Goal: Submit feedback/report problem: Submit feedback/report problem

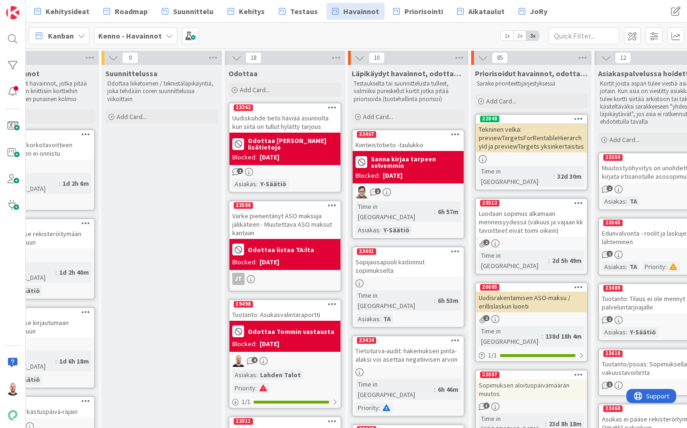
scroll to position [0, 35]
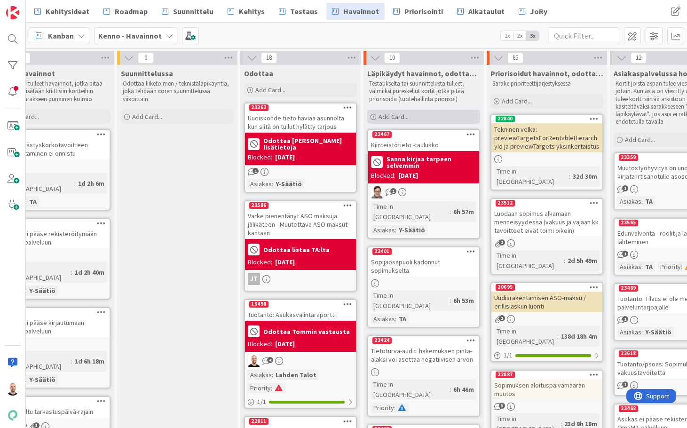
click at [426, 123] on div "Add Card..." at bounding box center [423, 117] width 113 height 14
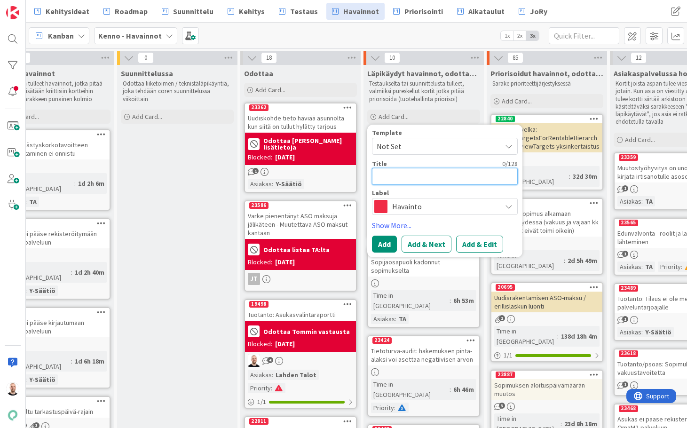
type textarea "x"
type textarea "A"
type textarea "x"
type textarea "As"
type textarea "x"
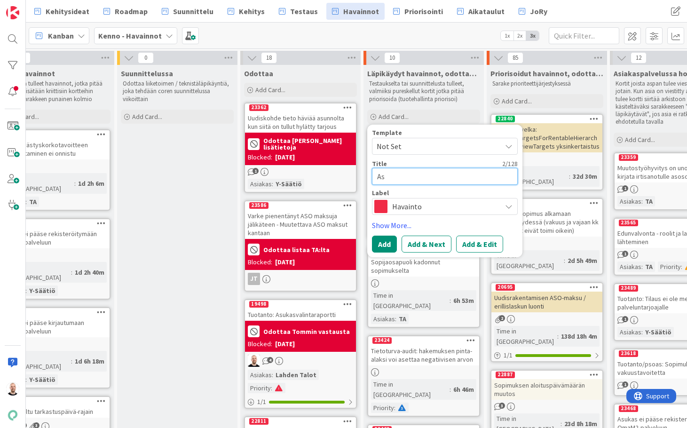
type textarea "Asu"
type textarea "x"
type textarea "Asuk"
type textarea "x"
type textarea "Asuka"
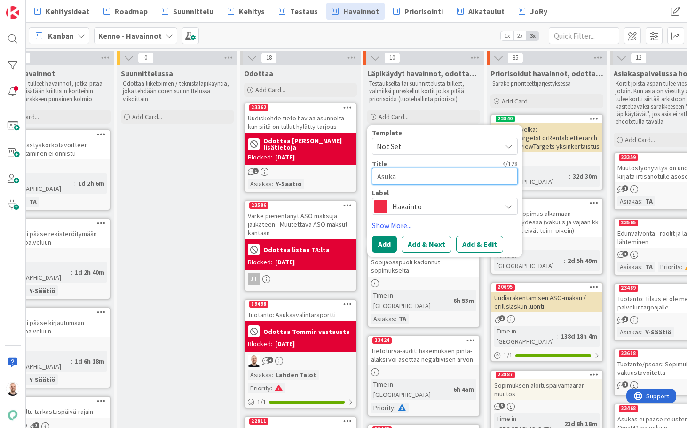
type textarea "x"
type textarea "Asukas"
type textarea "x"
type textarea "Asukass"
type textarea "x"
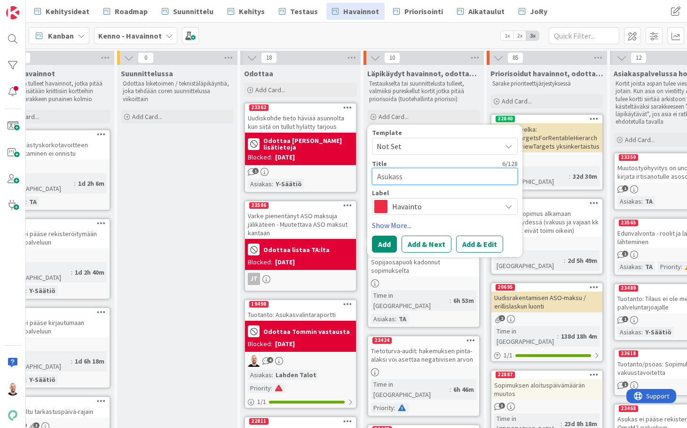
type textarea "Asukassi"
type textarea "x"
type textarea "Asukassiv"
type textarea "x"
type textarea "Asukassivu"
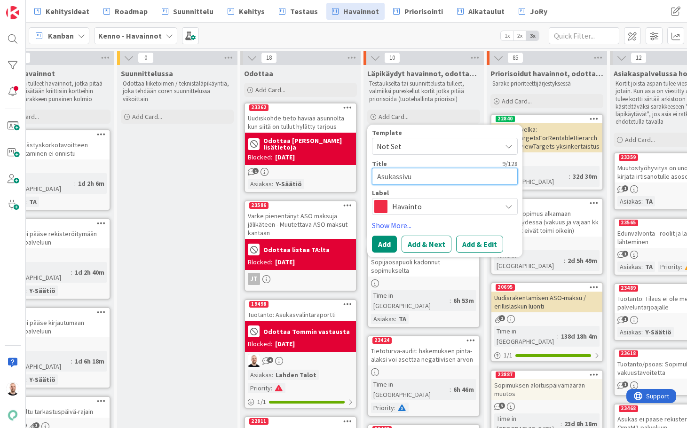
type textarea "x"
type textarea "Asukassivut"
type textarea "x"
type textarea "Asukassivut:"
type textarea "x"
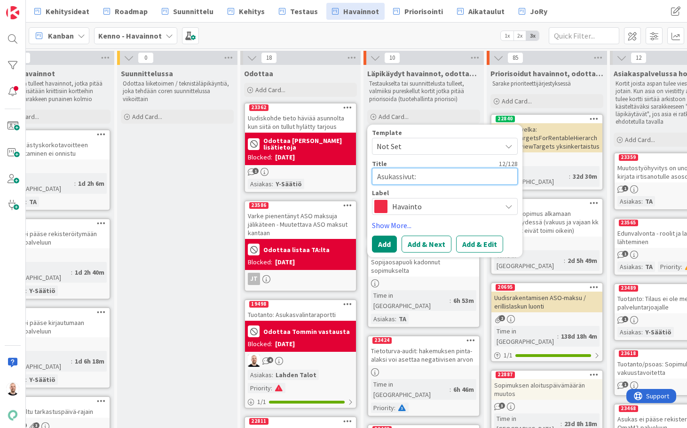
type textarea "Asukassivut:"
type textarea "x"
type textarea "Asukassivut: t"
type textarea "x"
type textarea "Asukassivut: ti"
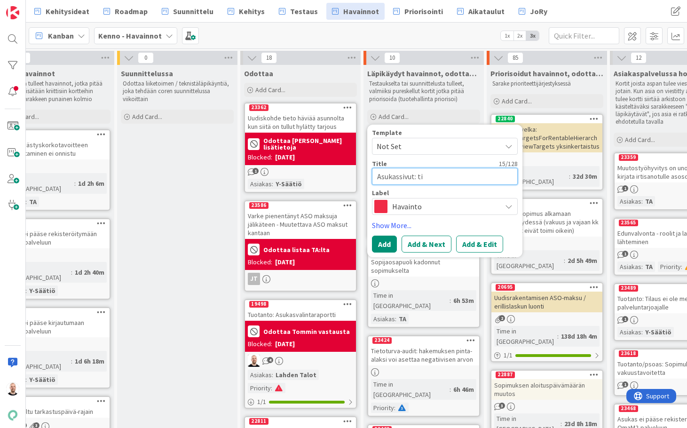
type textarea "x"
type textarea "Asukassivut: tie"
type textarea "x"
type textarea "Asukassivut: tied"
type textarea "x"
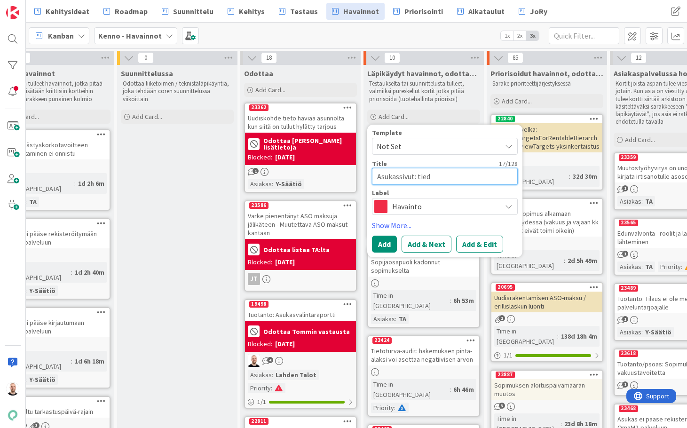
type textarea "Asukassivut: tiedo"
type textarea "x"
type textarea "Asukassivut: tiedot"
type textarea "x"
type textarea "Asukassivut: tiedott"
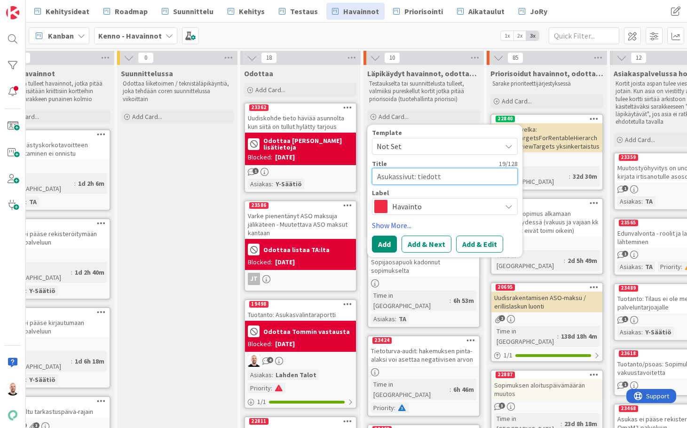
type textarea "x"
type textarea "Asukassivut: tiedotte"
type textarea "x"
type textarea "Asukassivut: tiedottei"
type textarea "x"
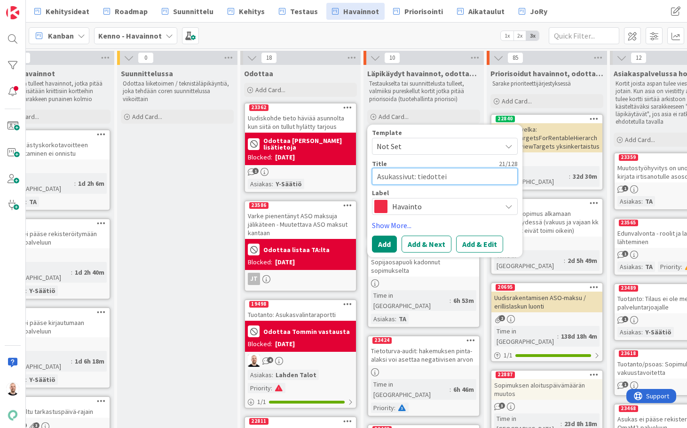
type textarea "Asukassivut: tiedotteid"
type textarea "x"
type textarea "Asukassivut: tiedotteide"
type textarea "x"
type textarea "Asukassivut: tiedotteiden"
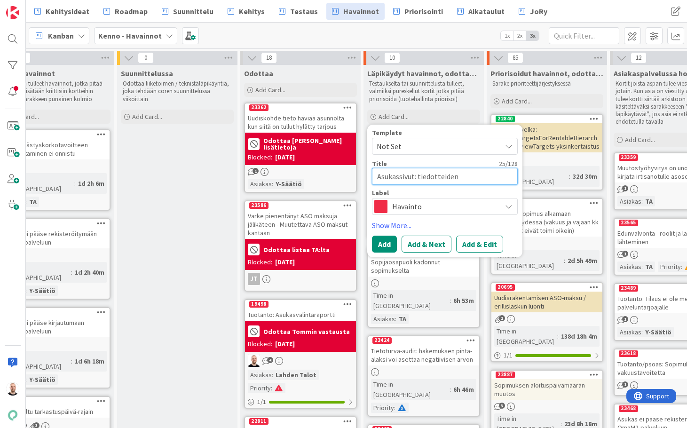
type textarea "x"
type textarea "Asukassivut: tiedotteiden"
type textarea "x"
type textarea "Asukassivut: tiedotteiden k"
type textarea "x"
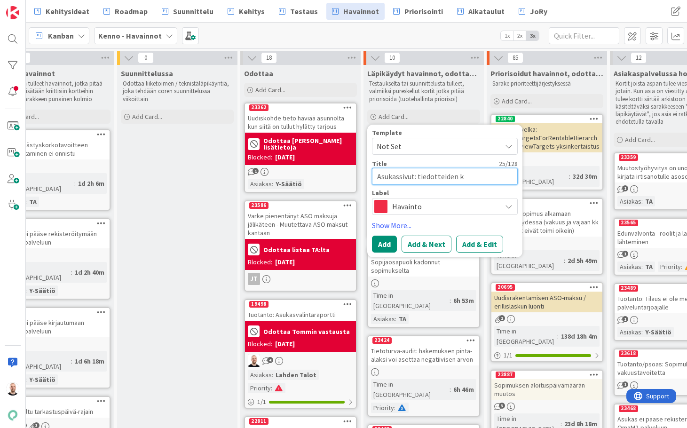
type textarea "Asukassivut: tiedotteiden ka"
type textarea "x"
type textarea "Asukassivut: tiedotteiden kap"
type textarea "x"
type textarea "Asukassivut: tiedotteiden kapp"
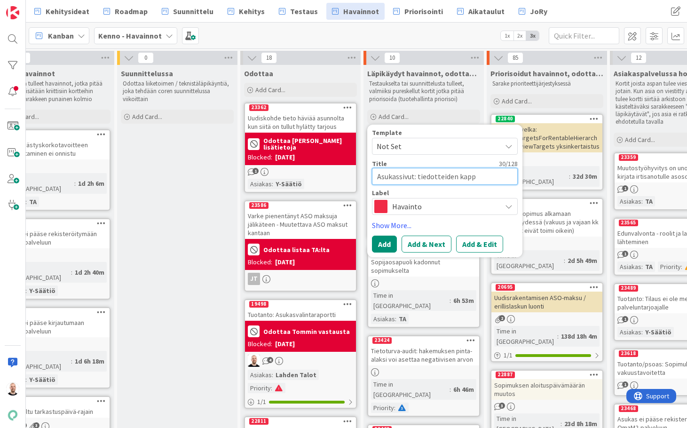
type textarea "x"
type textarea "Asukassivut: tiedotteiden kappa"
type textarea "x"
type textarea "Asukassivut: tiedotteiden kappal"
type textarea "x"
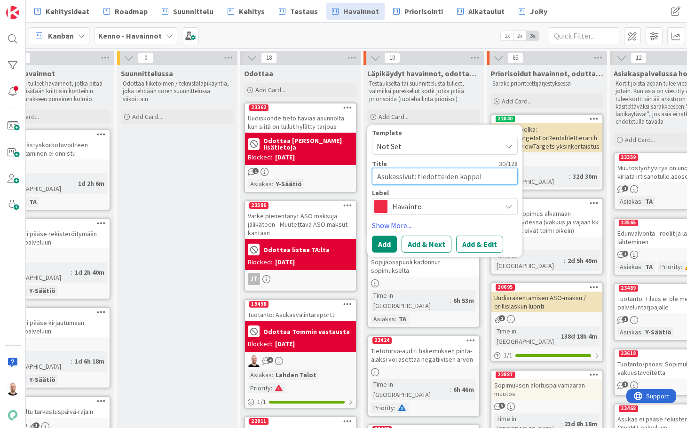
type textarea "Asukassivut: tiedotteiden kappale"
type textarea "x"
type textarea "Asukassivut: tiedotteiden kappalej"
type textarea "x"
type textarea "Asukassivut: tiedotteiden kappaleja"
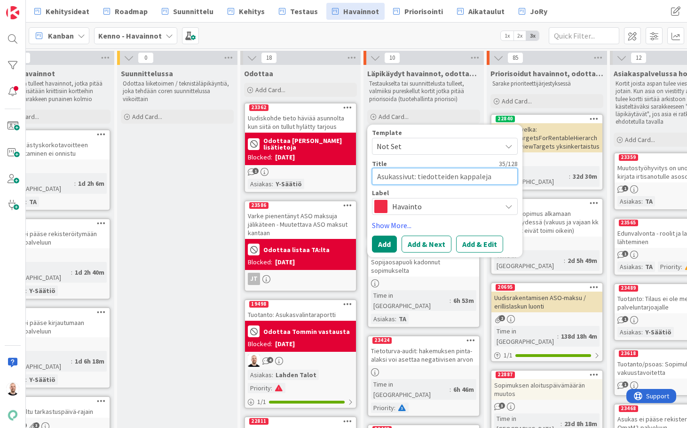
type textarea "x"
type textarea "Asukassivut: tiedotteiden kappalejak"
type textarea "x"
type textarea "Asukassivut: tiedotteiden kappalejako"
type textarea "x"
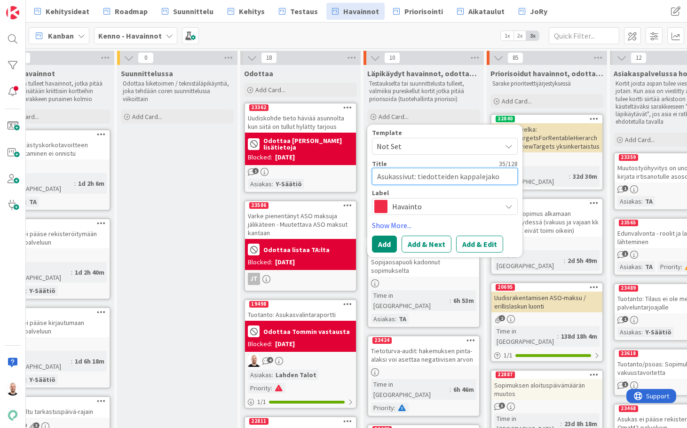
type textarea "Asukassivut: tiedotteiden kappalejako"
type textarea "x"
type textarea "Asukassivut: tiedotteiden kappalejako e"
type textarea "x"
type textarea "Asukassivut: tiedotteiden kappalejako ei"
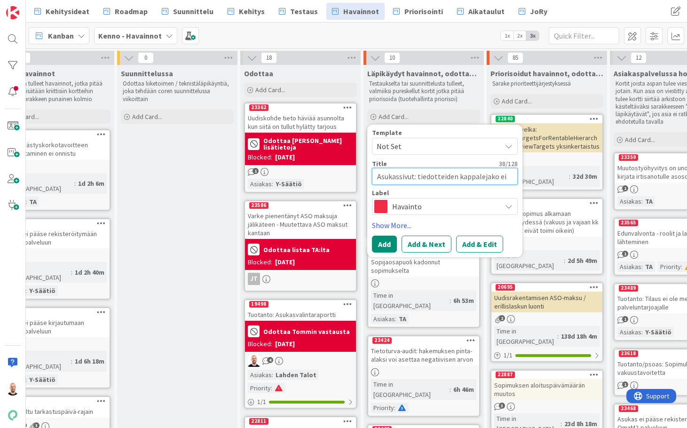
type textarea "x"
type textarea "Asukassivut: tiedotteiden kappalejako ei"
type textarea "x"
type textarea "Asukassivut: tiedotteiden kappalejako ei t"
type textarea "x"
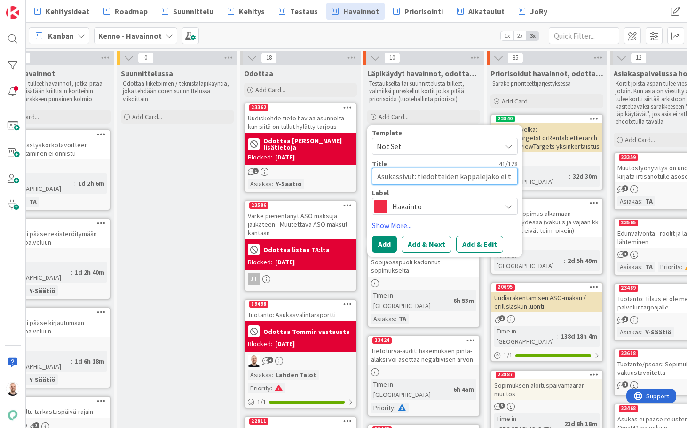
type textarea "Asukassivut: tiedotteiden kappalejako ei to"
type textarea "x"
type textarea "Asukassivut: tiedotteiden kappalejako ei toi"
type textarea "x"
type textarea "Asukassivut: tiedotteiden kappalejako ei toim"
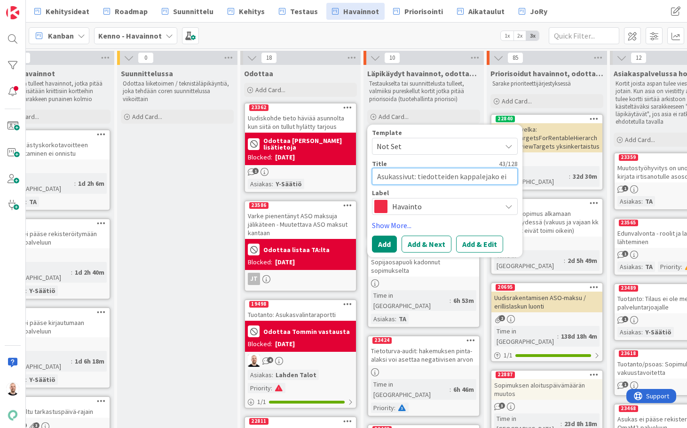
type textarea "x"
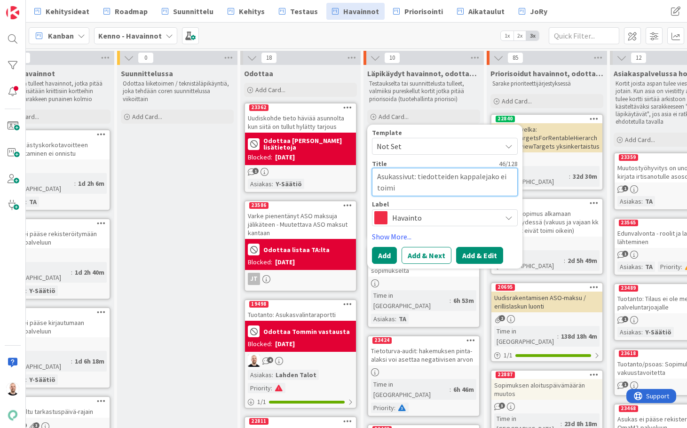
type textarea "Asukassivut: tiedotteiden kappalejako ei toimi"
click at [478, 253] on button "Add & Edit" at bounding box center [479, 255] width 47 height 17
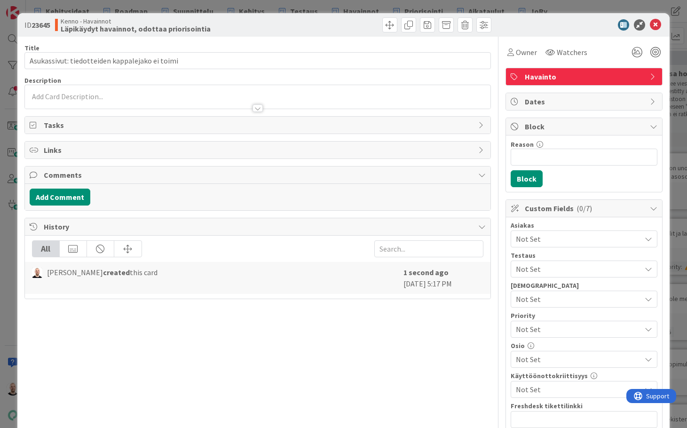
click at [258, 109] on div at bounding box center [258, 108] width 10 height 8
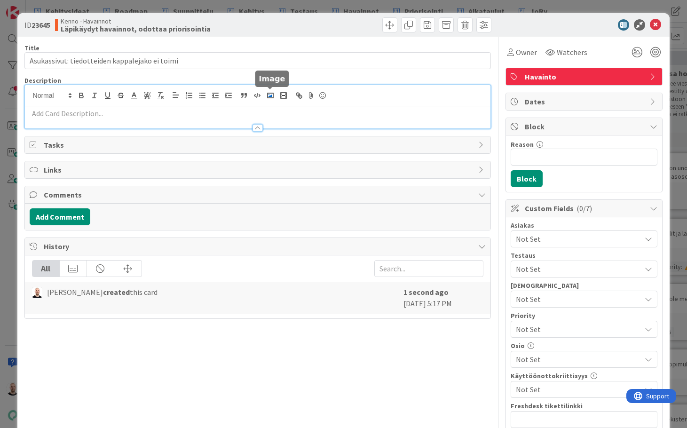
click at [273, 95] on rect "button" at bounding box center [271, 95] width 6 height 5
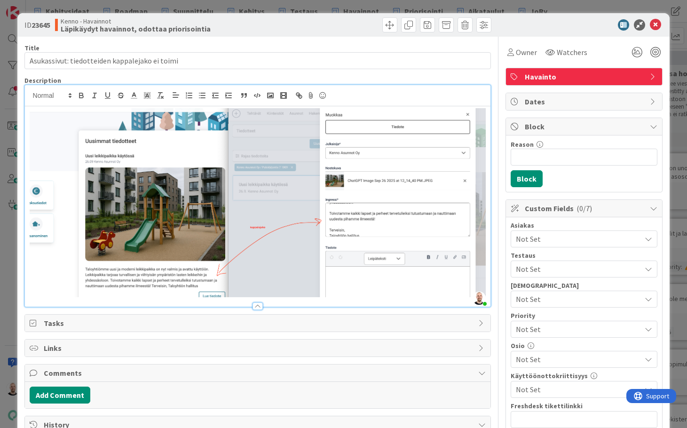
click at [26, 116] on div at bounding box center [258, 206] width 466 height 200
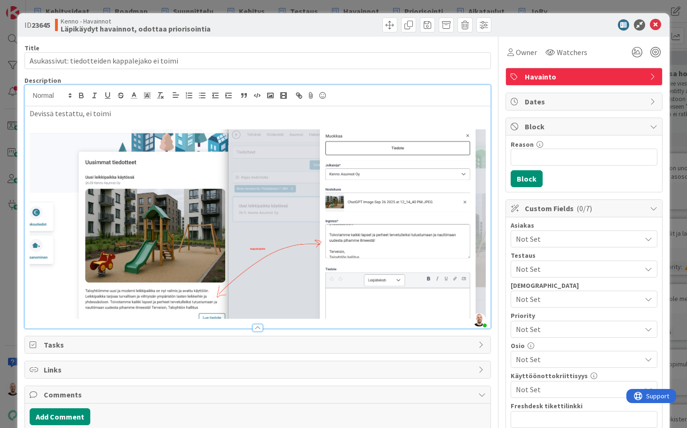
click at [81, 114] on p "Devissä testattu, ei toimi" at bounding box center [258, 113] width 457 height 11
click at [80, 112] on p "Devissä testattu, kappalejako ei toimi" at bounding box center [258, 113] width 457 height 11
click at [79, 116] on p "Devissä testattu, kappalejako ei toimi" at bounding box center [258, 113] width 457 height 11
click at [627, 7] on div "ID 23645 Kenno - Havainnot Läpikäydyt havainnot, odottaa priorisointia Title 46…" at bounding box center [343, 214] width 687 height 428
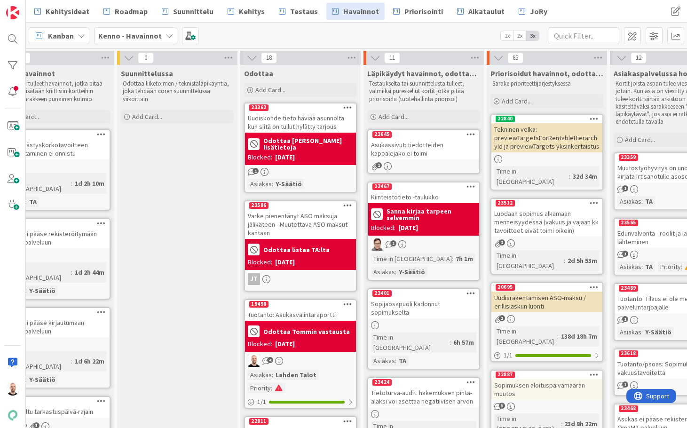
click at [420, 150] on div "Asukassivut: tiedotteiden kappalejako ei toimi" at bounding box center [423, 149] width 111 height 21
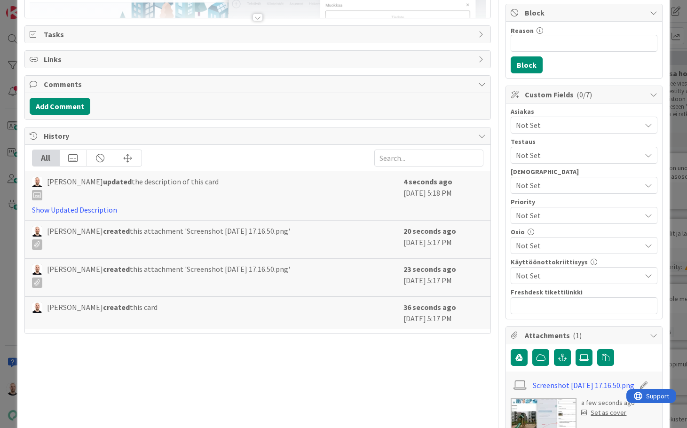
click at [569, 112] on div "Asiakas" at bounding box center [584, 111] width 147 height 7
click at [565, 243] on span "Not Set" at bounding box center [578, 245] width 125 height 11
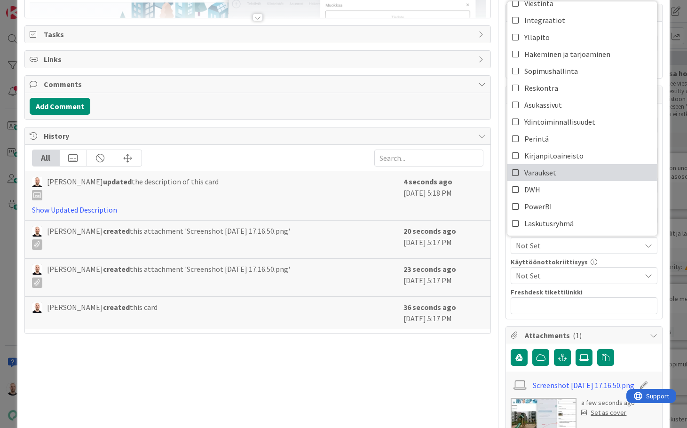
scroll to position [10, 0]
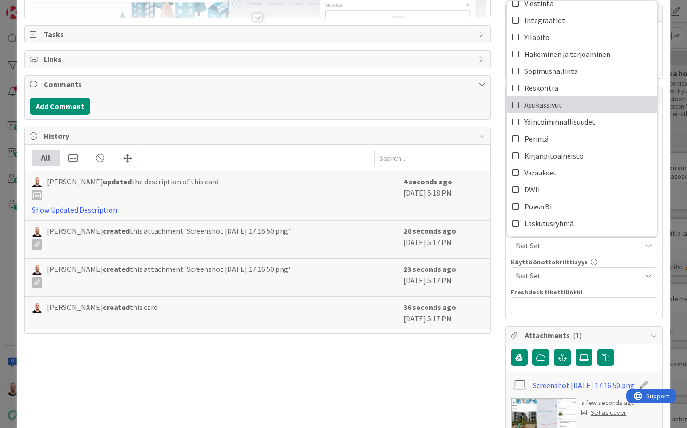
click at [518, 105] on icon at bounding box center [516, 105] width 8 height 14
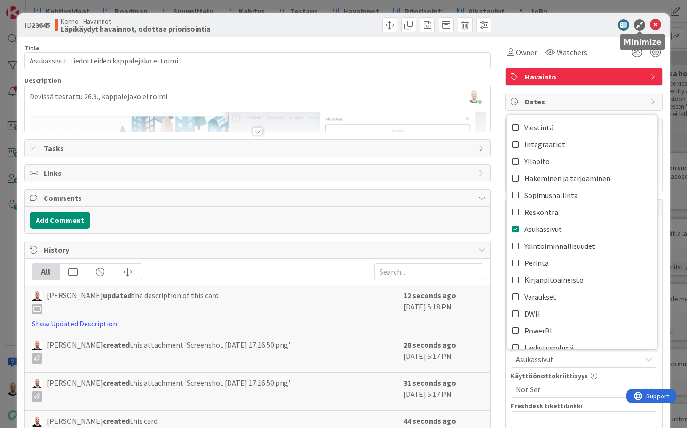
scroll to position [0, 0]
click at [657, 25] on icon at bounding box center [655, 24] width 11 height 11
